Goal: Information Seeking & Learning: Learn about a topic

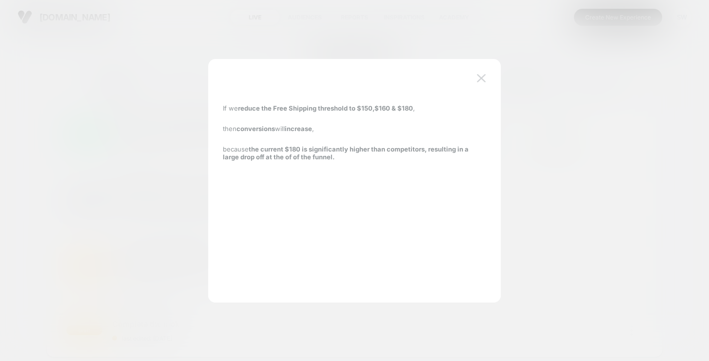
click at [484, 80] on img at bounding box center [481, 78] width 9 height 8
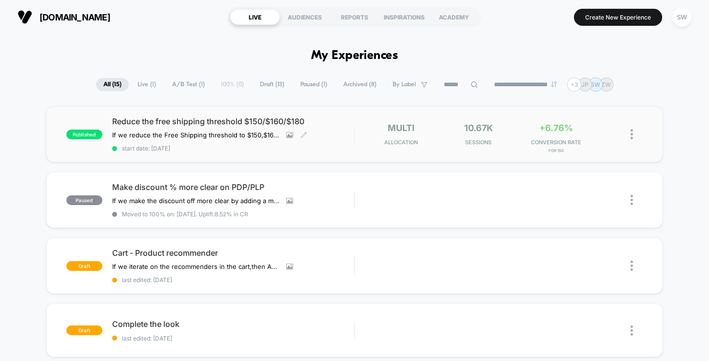
click at [213, 120] on span "Reduce the free shipping threshold $150/$160/$180" at bounding box center [233, 122] width 242 height 10
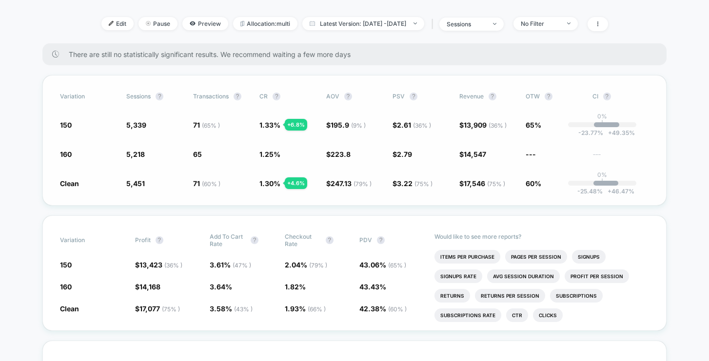
scroll to position [215, 0]
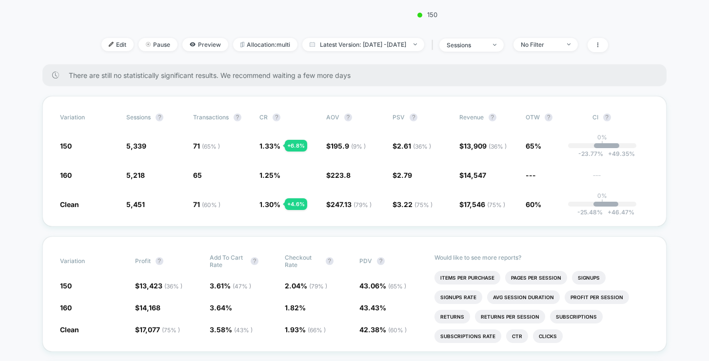
scroll to position [346, 0]
